Goal: Information Seeking & Learning: Learn about a topic

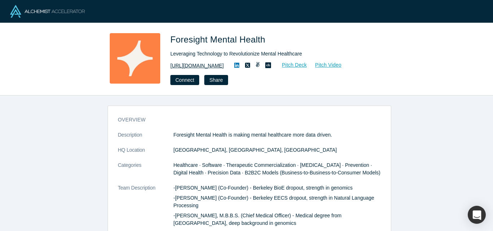
click at [224, 63] on link "https://www.foresightmentalhealth.com" at bounding box center [196, 66] width 53 height 8
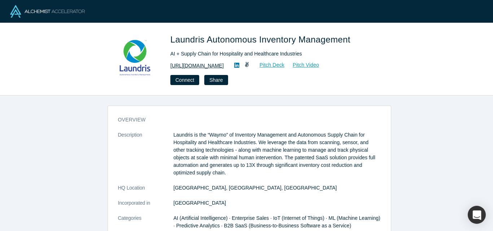
click at [193, 65] on link "https://www.laundris.com" at bounding box center [196, 66] width 53 height 8
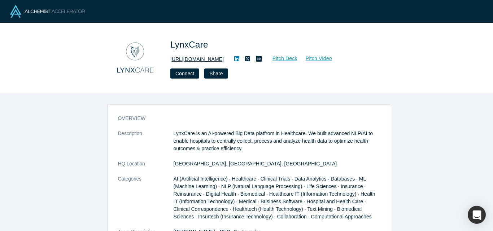
click at [193, 56] on link "https://www.lynx.care" at bounding box center [196, 60] width 53 height 8
click at [188, 59] on link "https://www.lynx.care" at bounding box center [196, 60] width 53 height 8
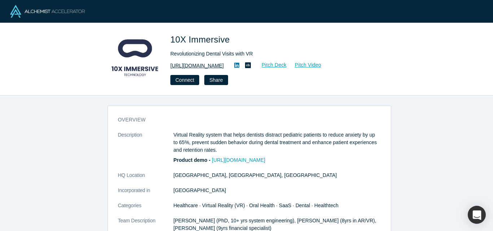
click at [204, 63] on link "https://www.10ximmersive.com/dental" at bounding box center [196, 66] width 53 height 8
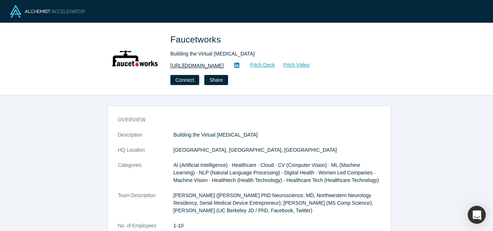
click at [194, 67] on link "http://faucet.works" at bounding box center [196, 66] width 53 height 8
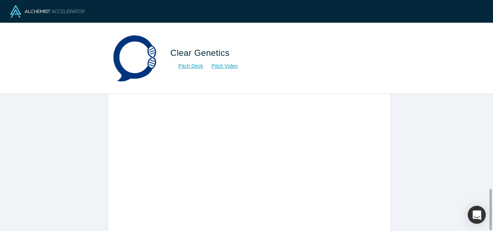
scroll to position [315, 0]
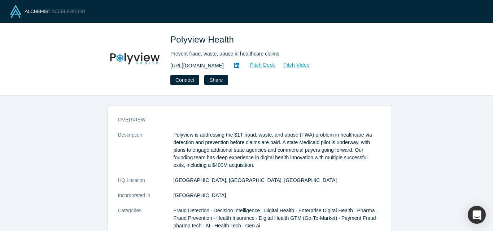
click at [201, 65] on link "[URL][DOMAIN_NAME]" at bounding box center [196, 66] width 53 height 8
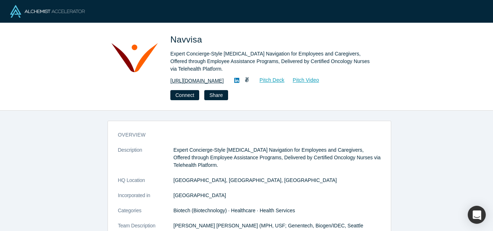
click at [195, 82] on link "http://www.navvisa.com" at bounding box center [196, 81] width 53 height 8
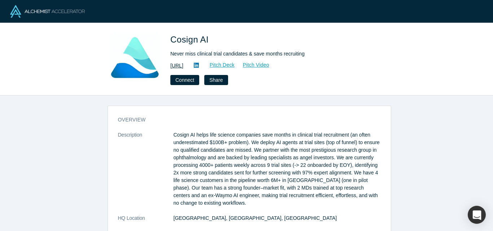
click at [183, 69] on link "[URL]" at bounding box center [176, 66] width 13 height 8
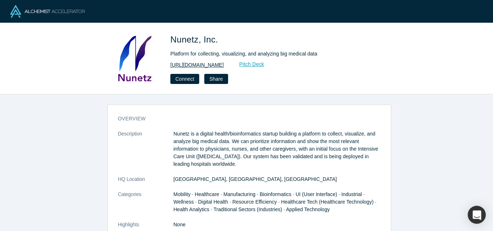
click at [190, 64] on link "[URL][DOMAIN_NAME]" at bounding box center [196, 65] width 53 height 8
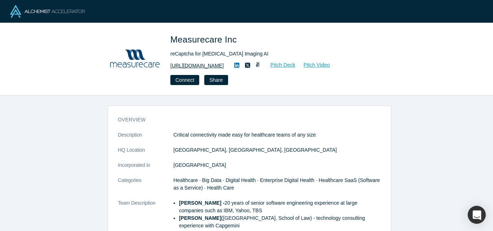
click at [194, 65] on link "[URL][DOMAIN_NAME]" at bounding box center [196, 66] width 53 height 8
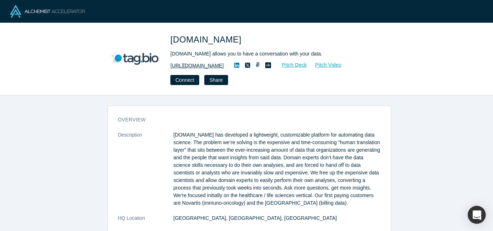
click at [181, 64] on link "https://tag.bio" at bounding box center [196, 66] width 53 height 8
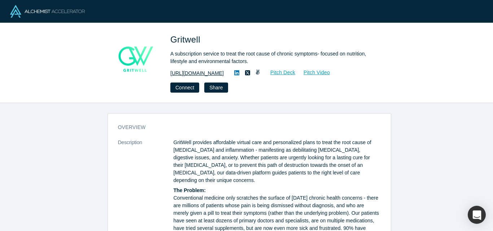
click at [195, 73] on link "https://www.grit-well.com" at bounding box center [196, 74] width 53 height 8
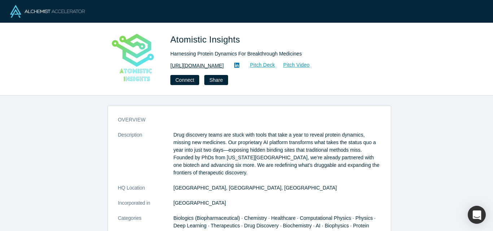
click at [189, 65] on link "[URL][DOMAIN_NAME]" at bounding box center [196, 66] width 53 height 8
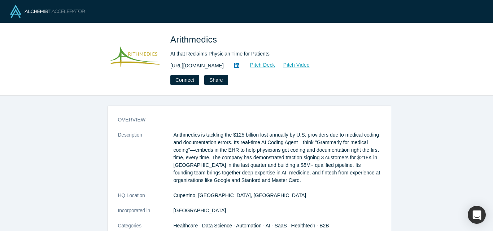
click at [186, 65] on link "https://arithmedics.com" at bounding box center [196, 66] width 53 height 8
